Goal: Task Accomplishment & Management: Use online tool/utility

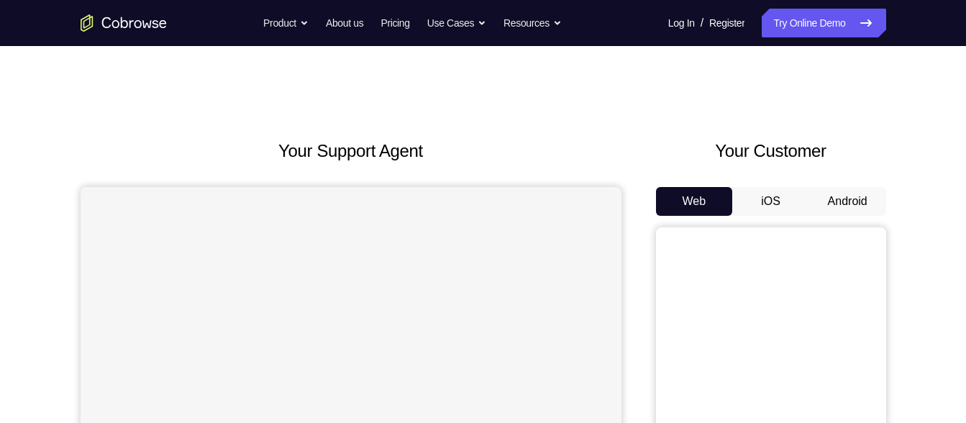
click at [850, 199] on button "Android" at bounding box center [847, 201] width 77 height 29
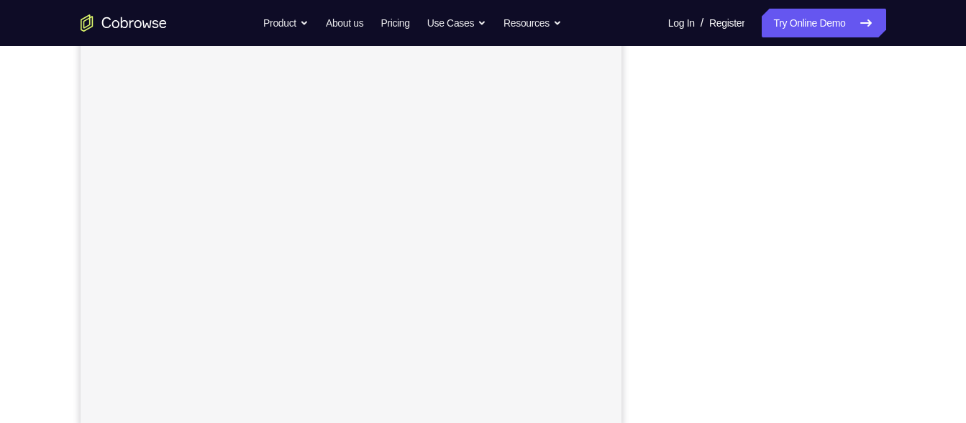
scroll to position [239, 0]
drag, startPoint x: 665, startPoint y: 57, endPoint x: 654, endPoint y: 188, distance: 132.0
click at [654, 188] on div "Your Support Agent Your Customer Web iOS Android" at bounding box center [483, 164] width 805 height 531
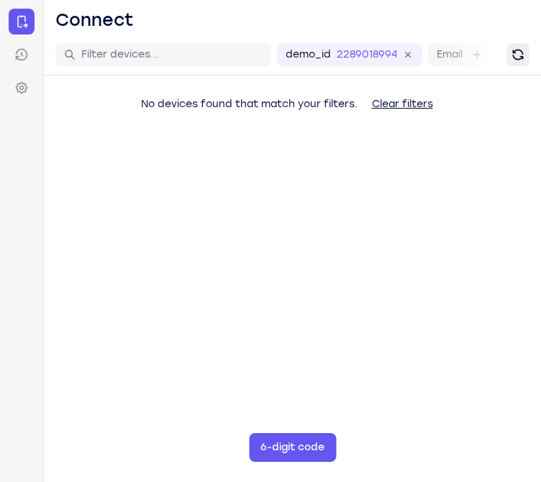
click at [512, 63] on button "Refresh" at bounding box center [517, 54] width 23 height 23
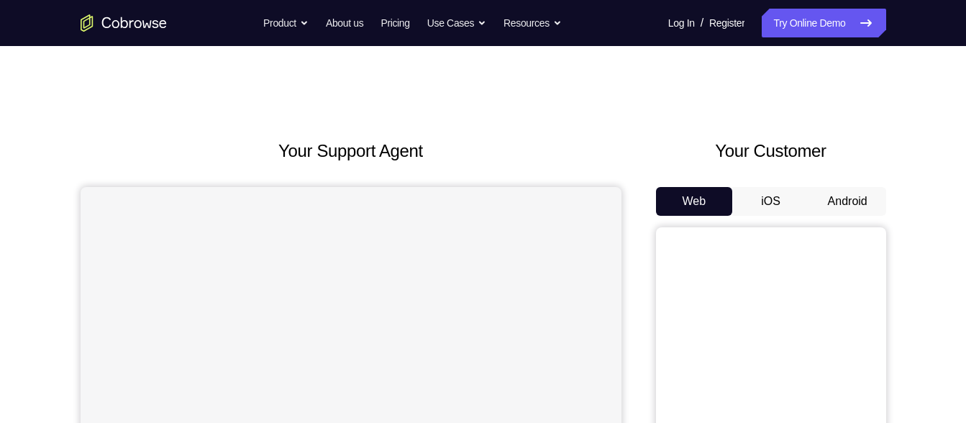
click at [848, 198] on button "Android" at bounding box center [847, 201] width 77 height 29
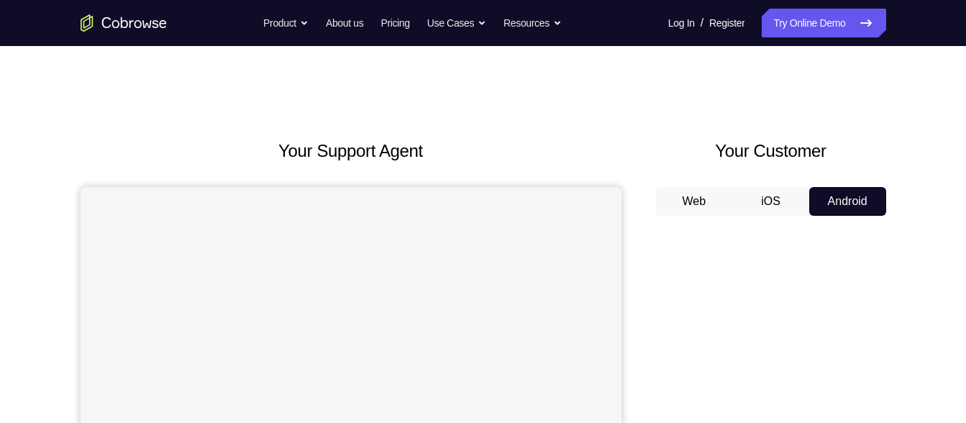
click at [765, 201] on button "iOS" at bounding box center [770, 201] width 77 height 29
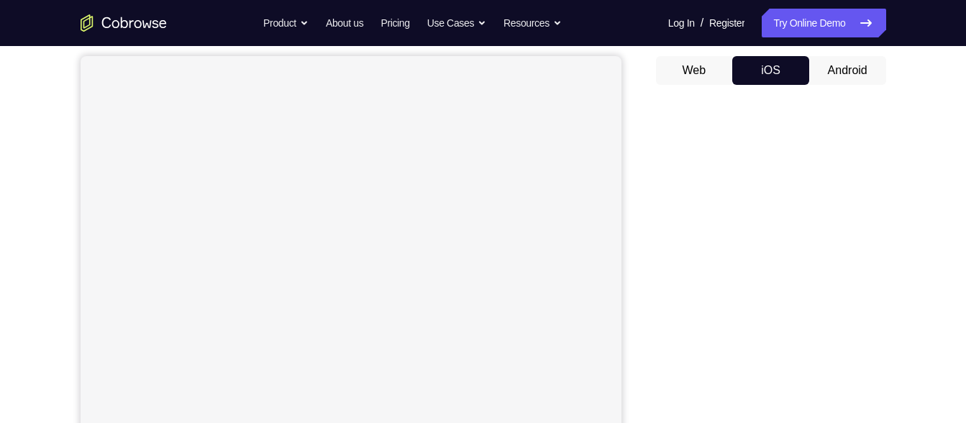
scroll to position [130, 0]
click at [825, 61] on button "Android" at bounding box center [847, 71] width 77 height 29
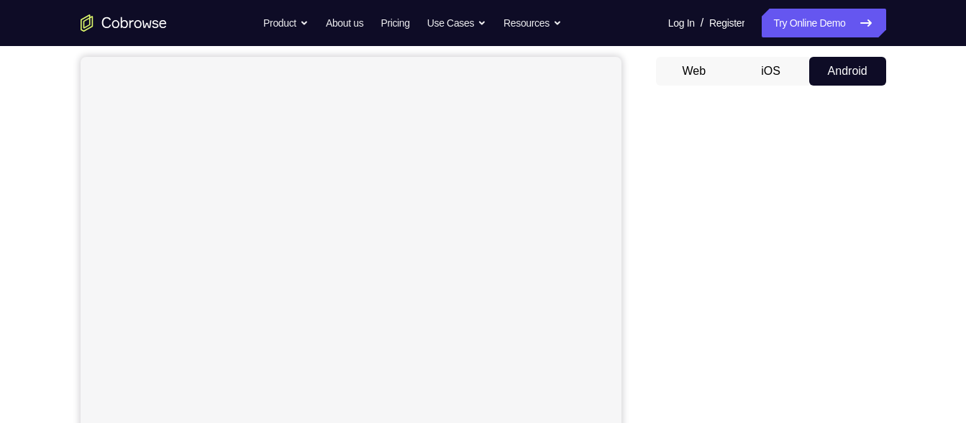
click at [771, 79] on button "iOS" at bounding box center [770, 71] width 77 height 29
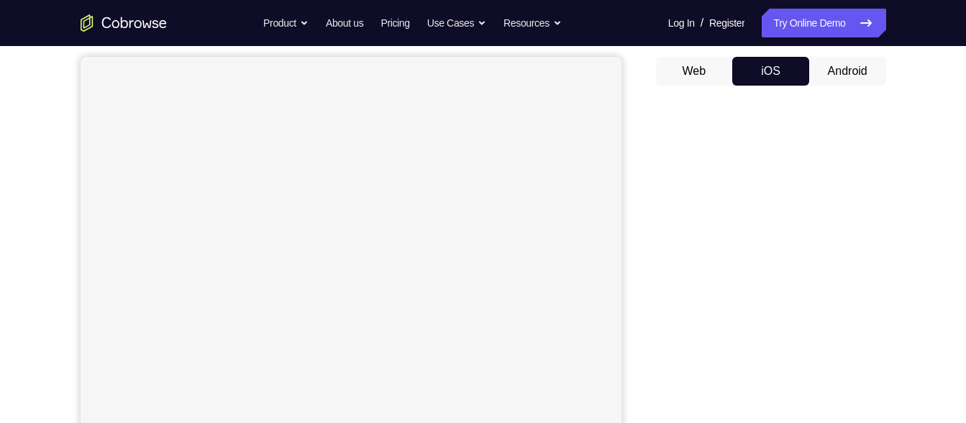
click at [848, 82] on button "Android" at bounding box center [847, 71] width 77 height 29
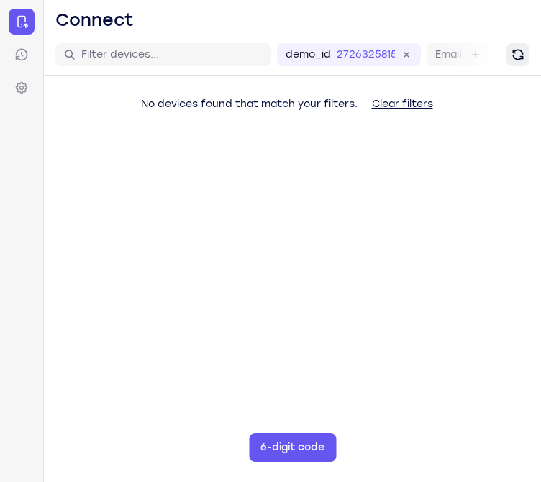
click at [517, 52] on icon "Refresh" at bounding box center [517, 54] width 14 height 14
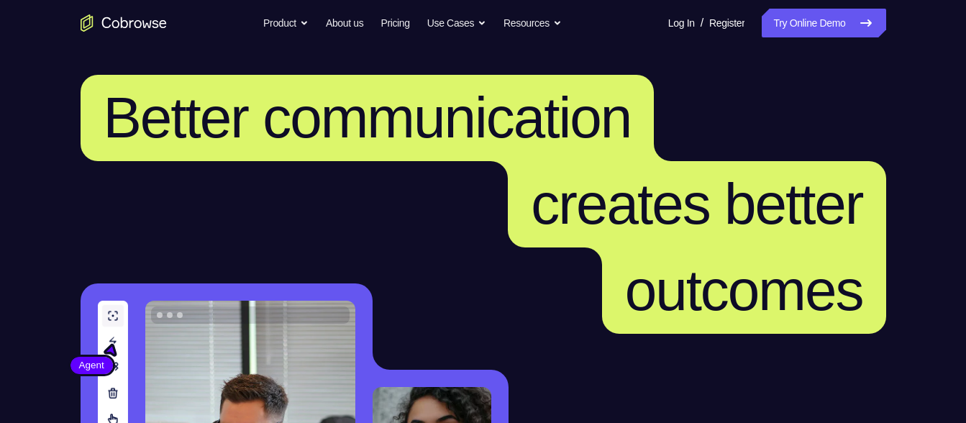
click at [812, 32] on link "Try Online Demo" at bounding box center [823, 23] width 124 height 29
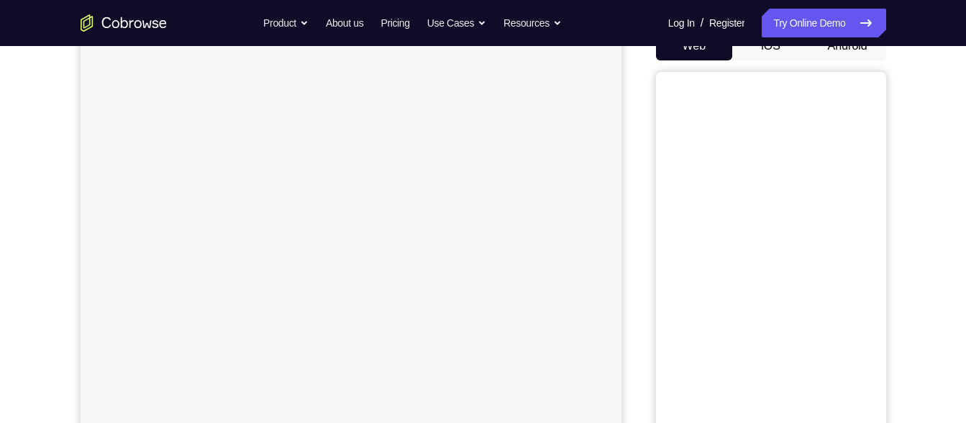
scroll to position [152, 0]
click at [841, 40] on nav "Go back Powerful, Flexible and Trustworthy. Avoid all extra friction for both A…" at bounding box center [483, 23] width 966 height 46
click at [838, 49] on button "Android" at bounding box center [847, 49] width 77 height 29
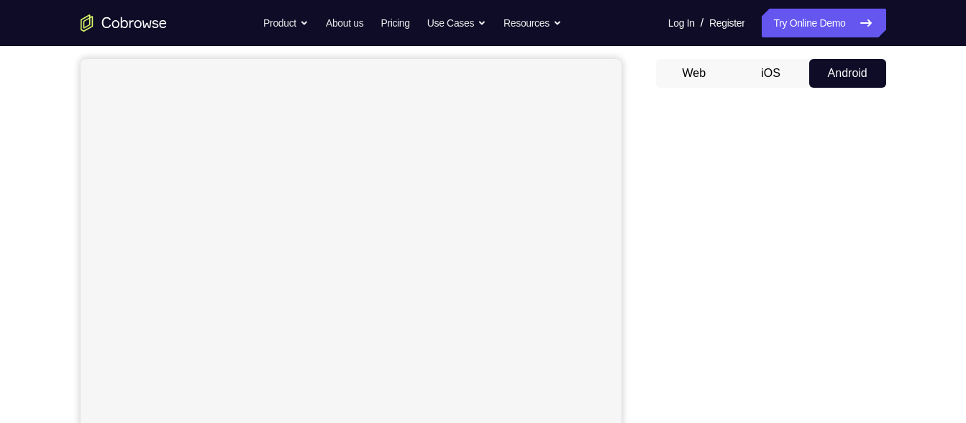
scroll to position [98, 0]
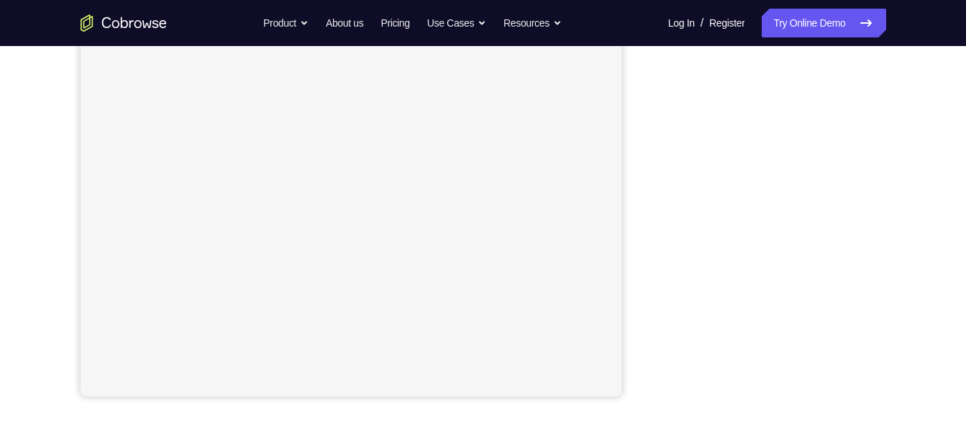
scroll to position [292, 0]
